Goal: Find specific page/section: Find specific page/section

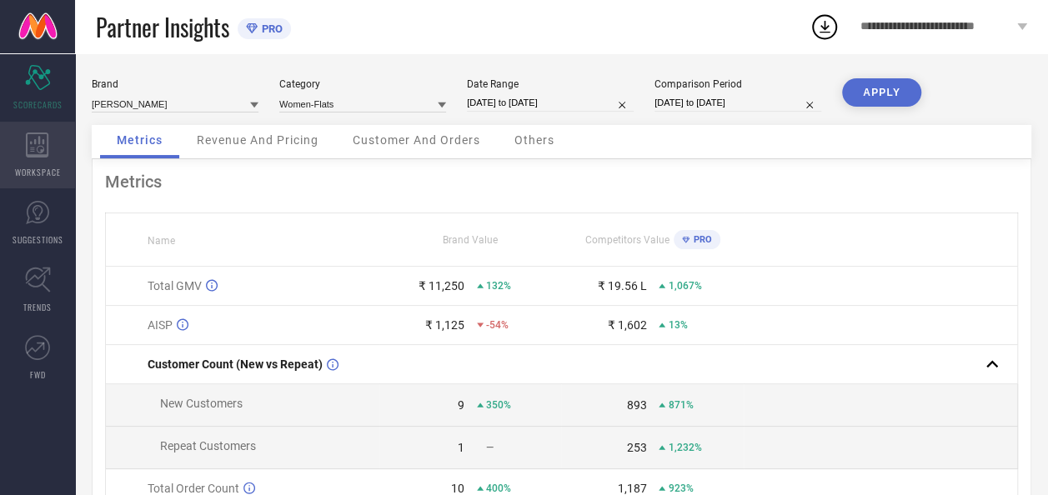
click at [25, 166] on span "WORKSPACE" at bounding box center [38, 172] width 46 height 13
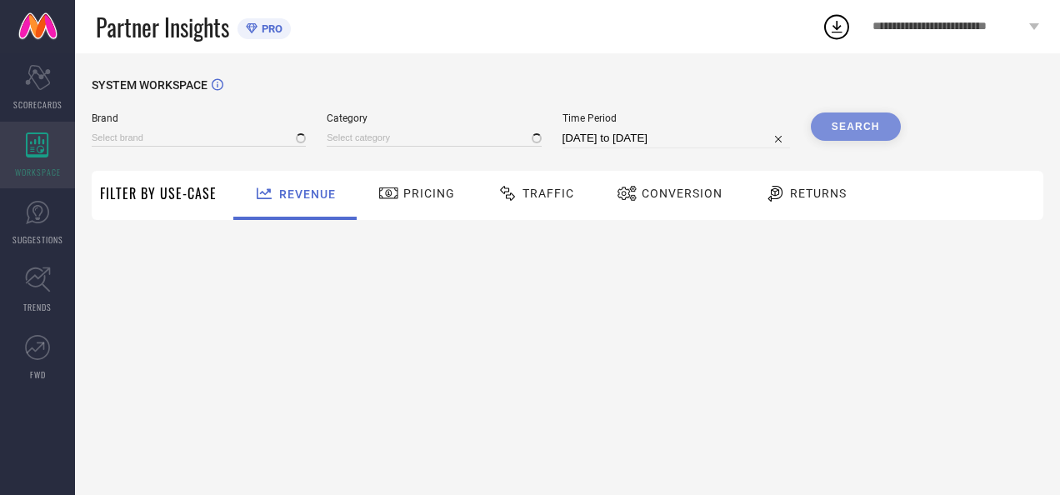
type input "[PERSON_NAME]"
type input "All"
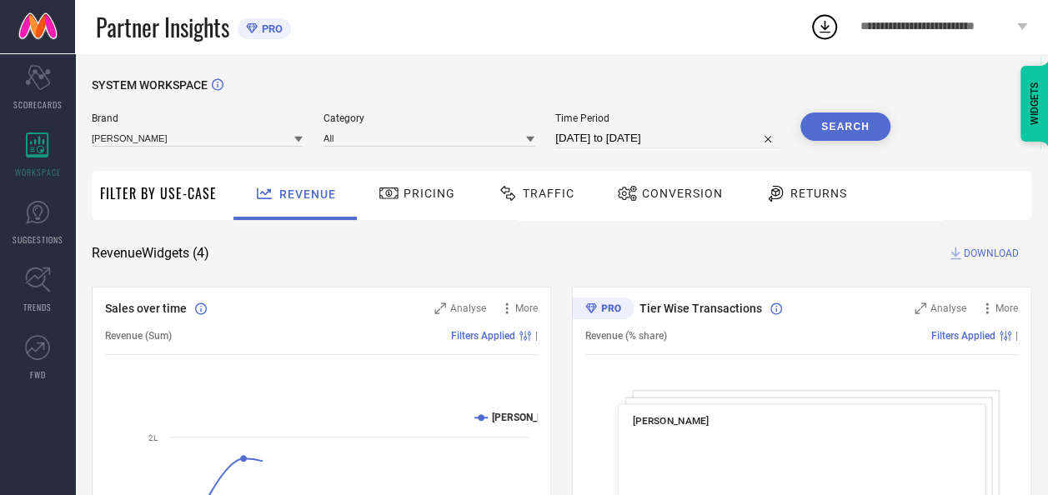
click at [534, 200] on span "Traffic" at bounding box center [549, 193] width 52 height 13
